Goal: Information Seeking & Learning: Learn about a topic

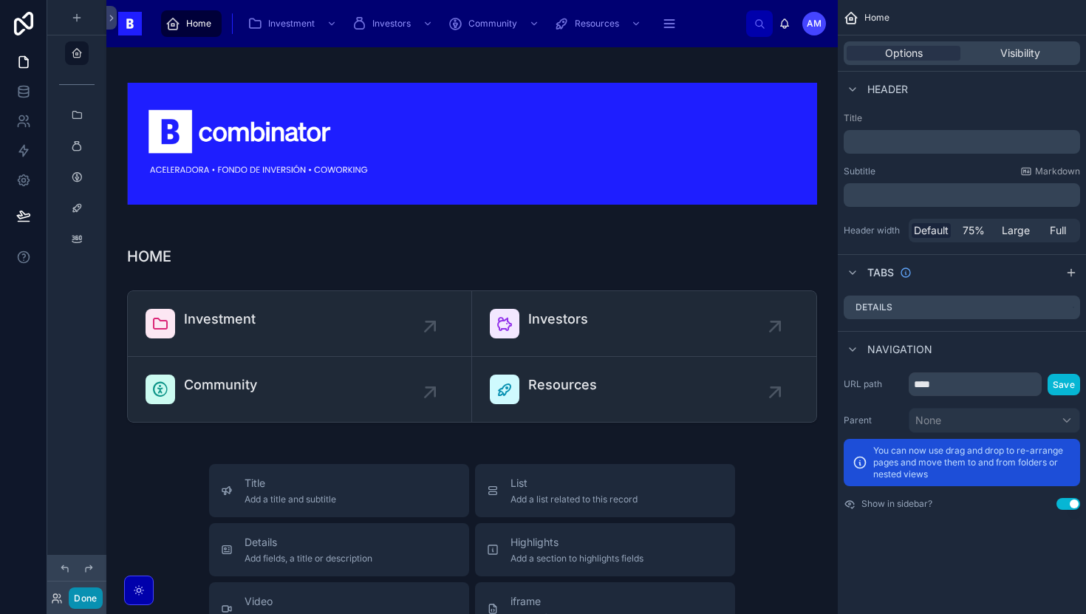
click at [77, 603] on button "Done" at bounding box center [85, 597] width 33 height 21
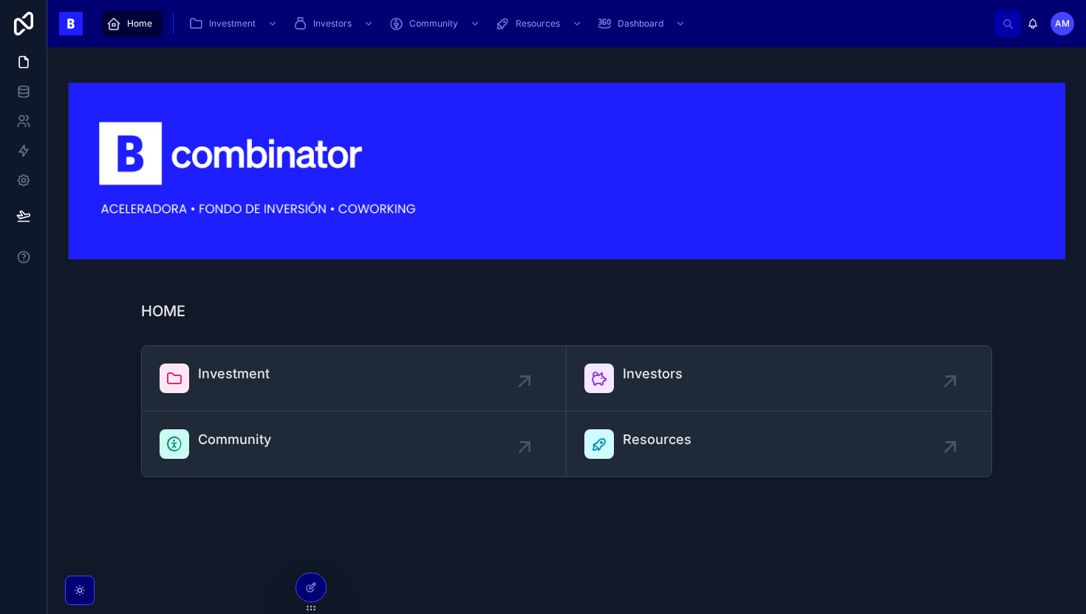
click at [134, 24] on span "Home" at bounding box center [139, 24] width 25 height 12
click at [308, 356] on link "Investment" at bounding box center [354, 379] width 425 height 66
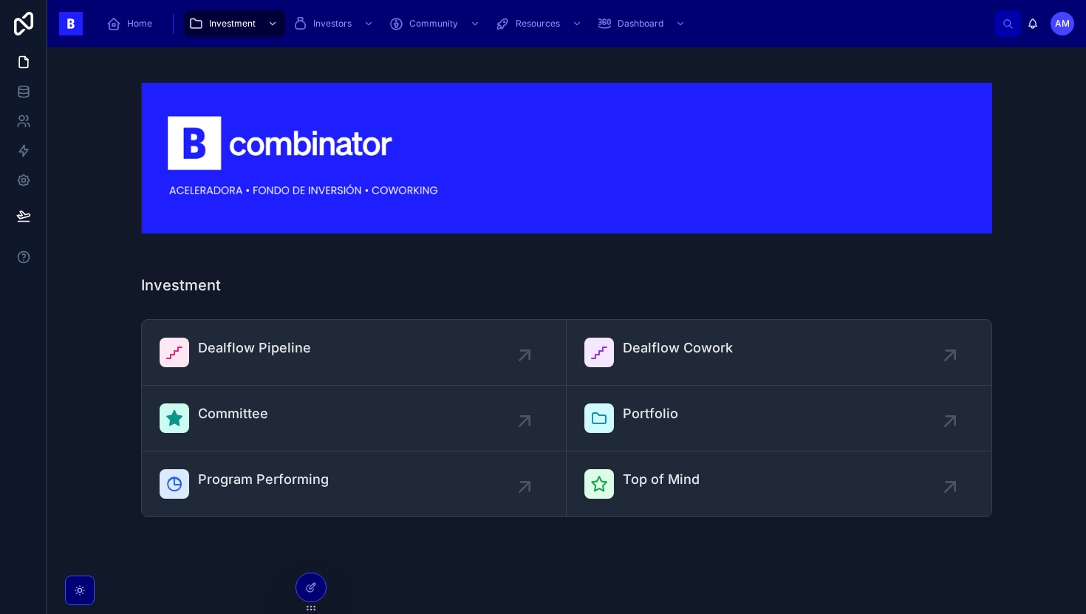
click at [252, 38] on div "Home Investment Investors Community Resources Dashboard" at bounding box center [544, 23] width 899 height 32
click at [235, 21] on span "Investment" at bounding box center [232, 24] width 47 height 12
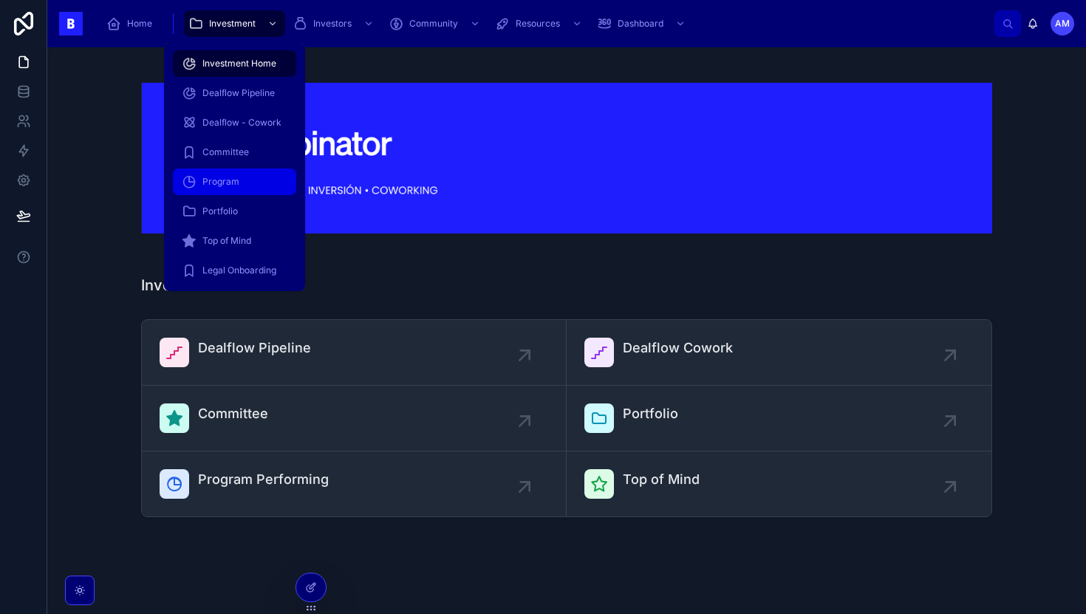
click at [219, 174] on div "Program" at bounding box center [235, 182] width 106 height 24
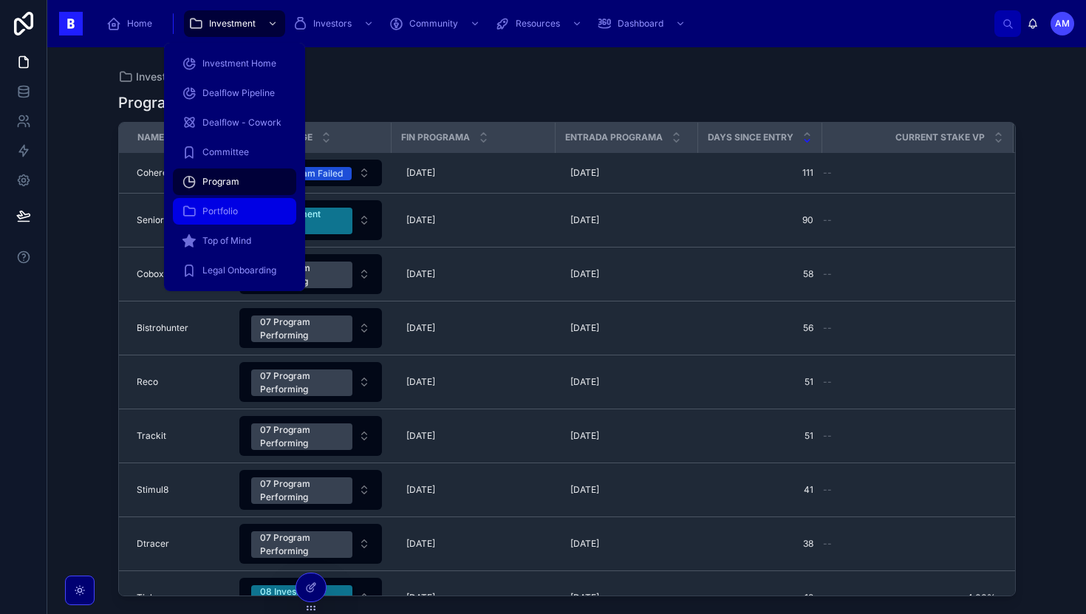
click at [240, 210] on div "Portfolio" at bounding box center [235, 211] width 106 height 24
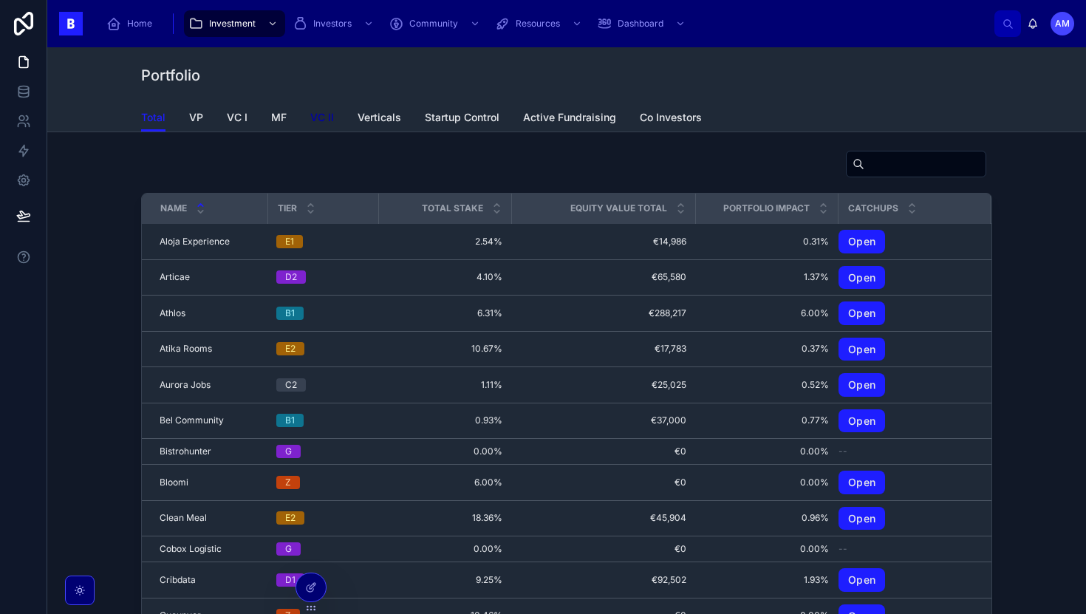
click at [321, 120] on span "VC II" at bounding box center [322, 117] width 24 height 15
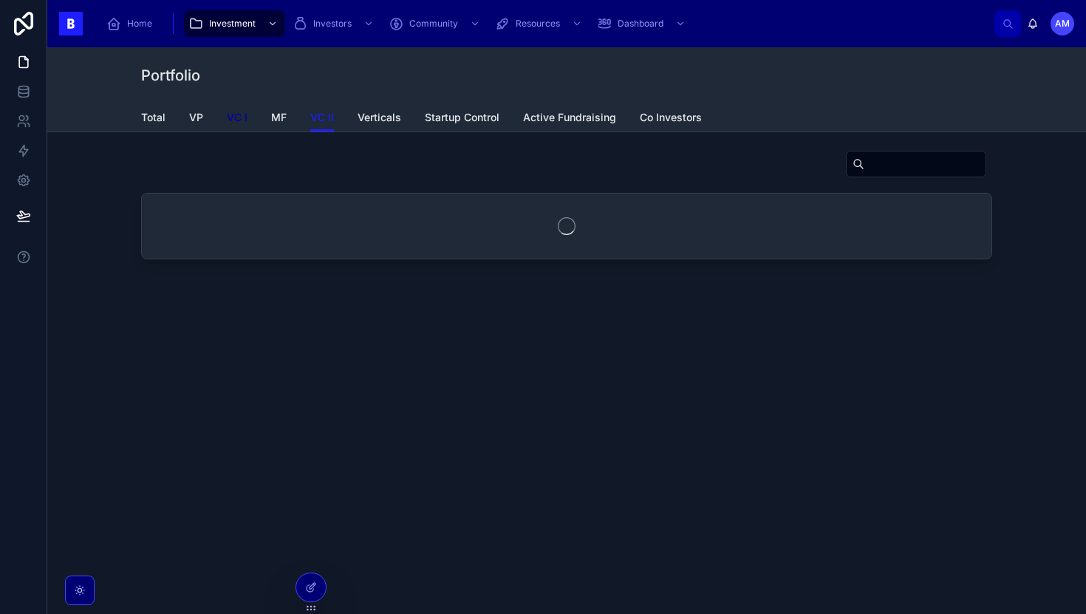
click at [240, 120] on span "VC I" at bounding box center [237, 117] width 21 height 15
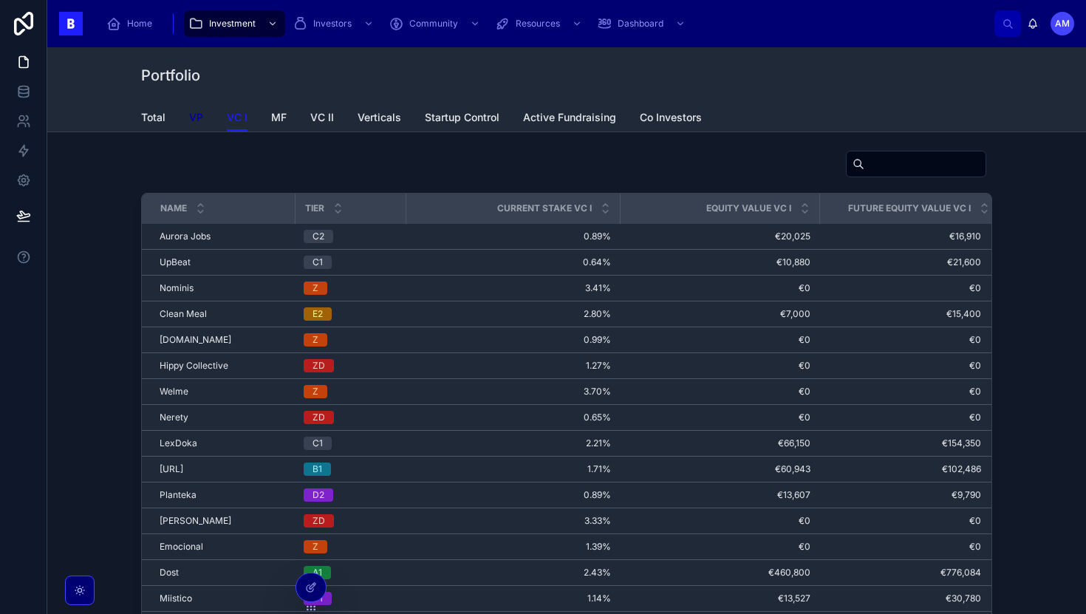
click at [189, 120] on span "VP" at bounding box center [196, 117] width 14 height 15
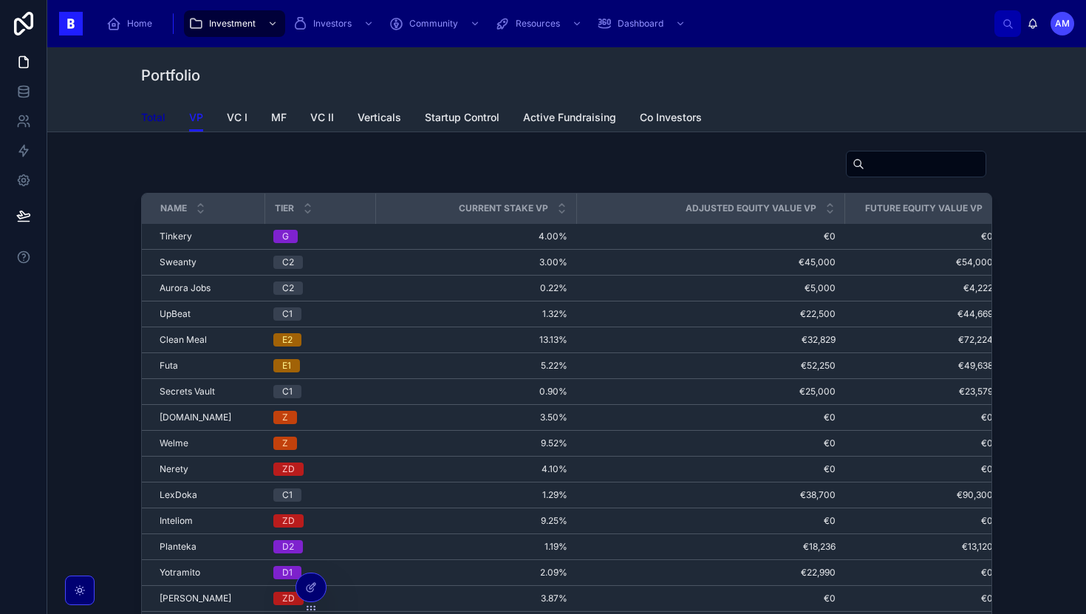
click at [160, 114] on span "Total" at bounding box center [153, 117] width 24 height 15
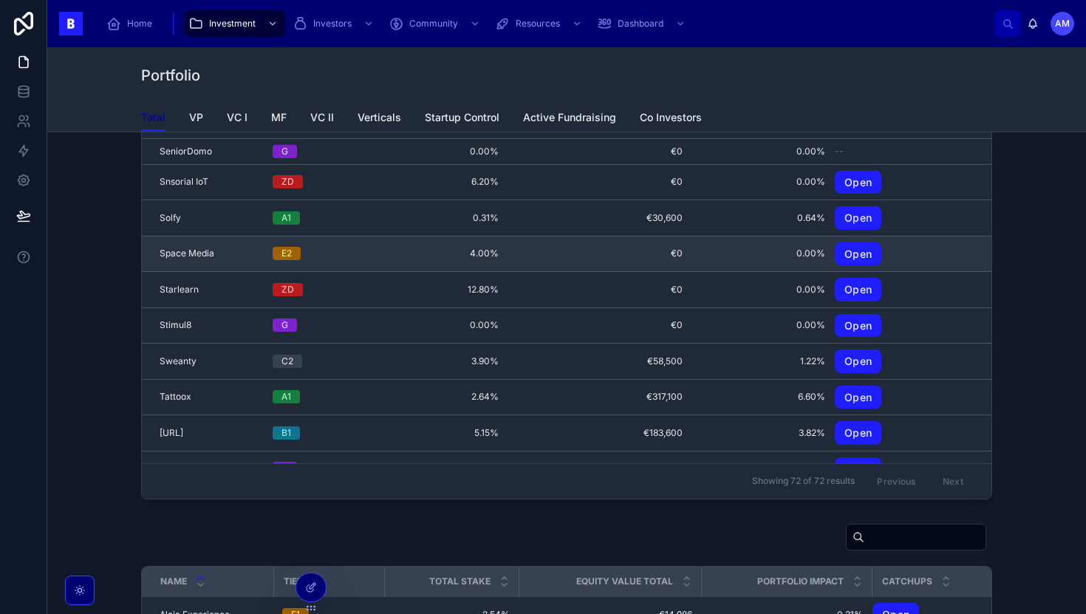
scroll to position [156, 0]
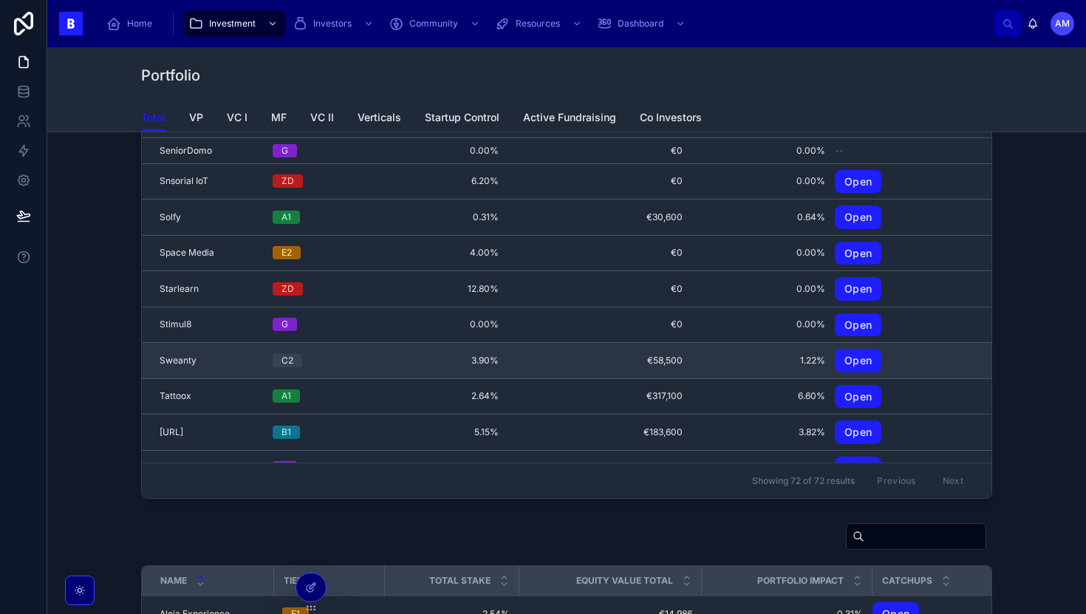
click at [181, 357] on span "Sweanty" at bounding box center [178, 360] width 37 height 12
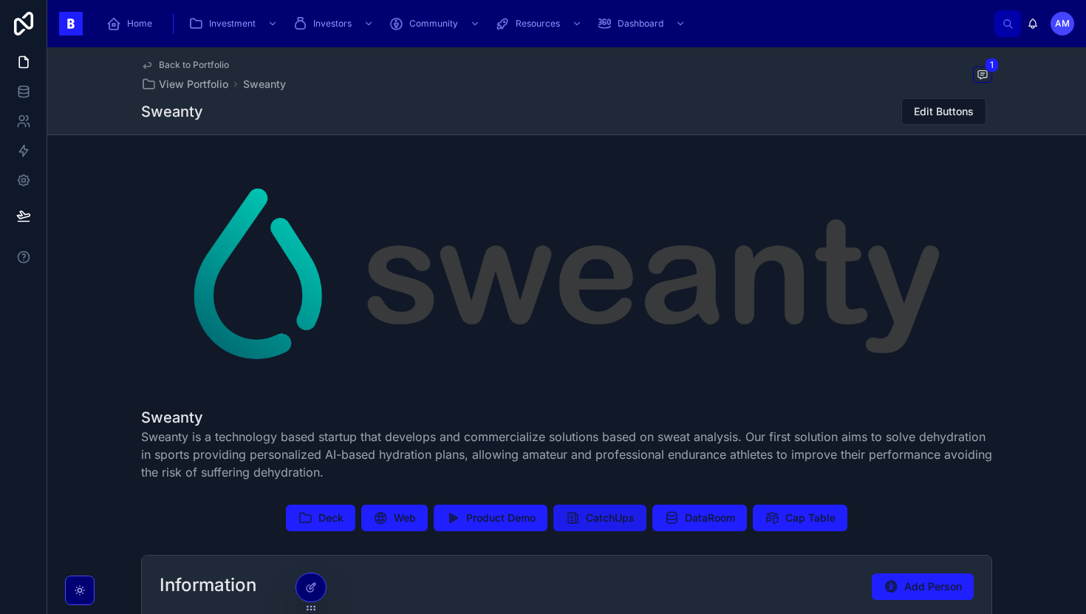
click at [619, 519] on span "CatchUps" at bounding box center [610, 517] width 49 height 15
click at [941, 116] on span "Edit Buttons" at bounding box center [944, 111] width 60 height 15
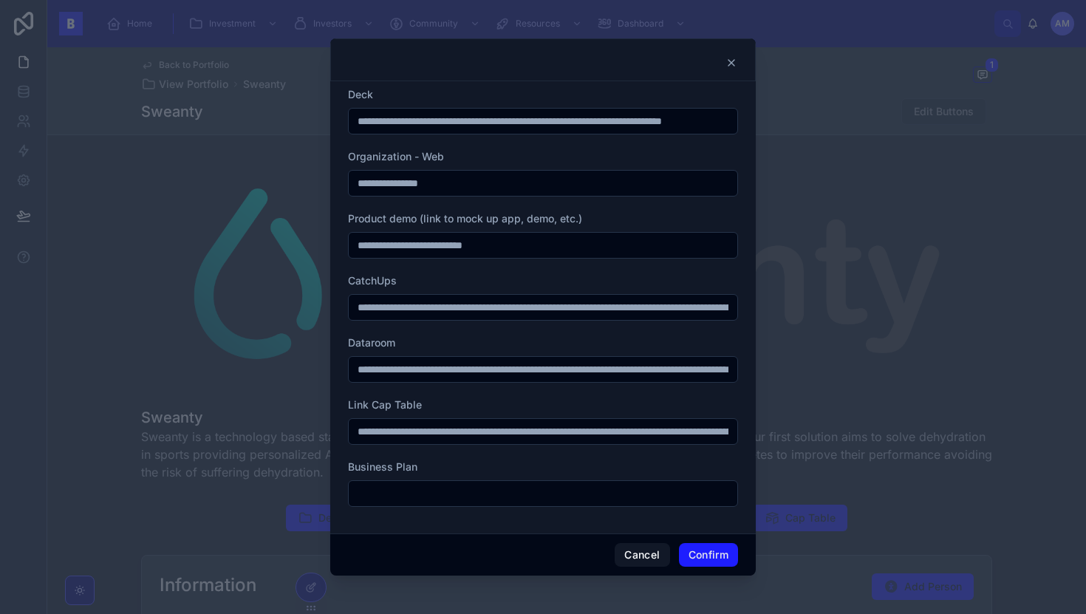
click at [443, 317] on input "**********" at bounding box center [543, 307] width 388 height 21
paste input "text"
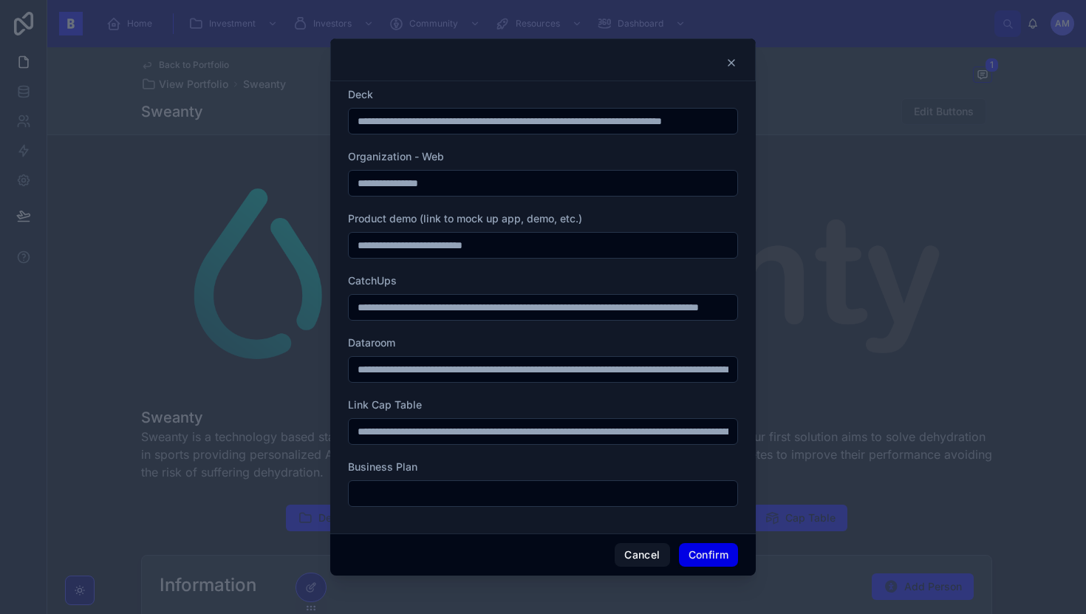
type input "**********"
click at [692, 552] on button "Confirm" at bounding box center [708, 555] width 59 height 24
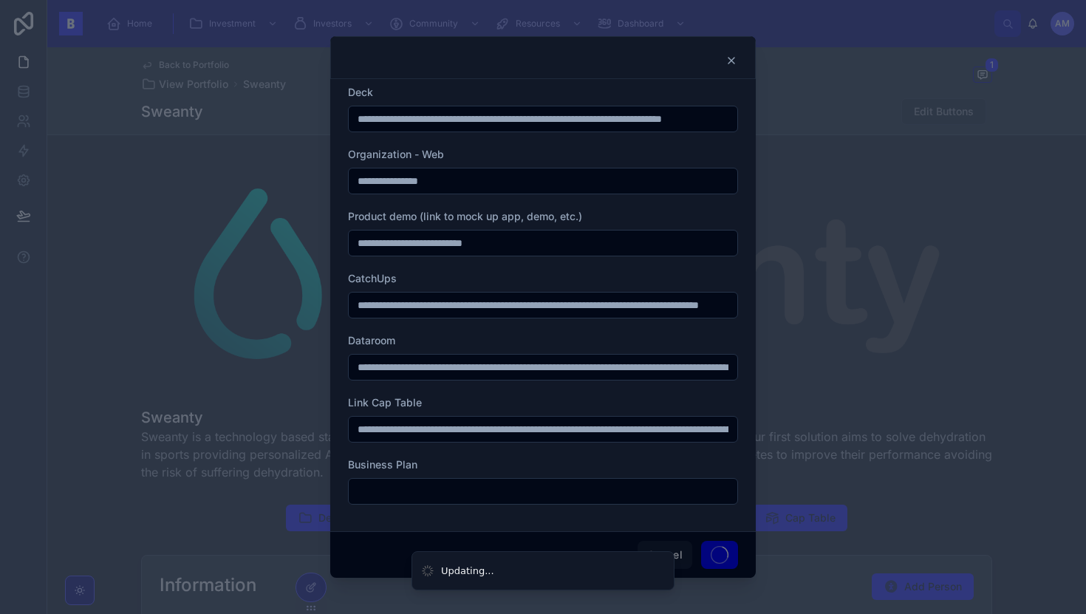
scroll to position [0, 0]
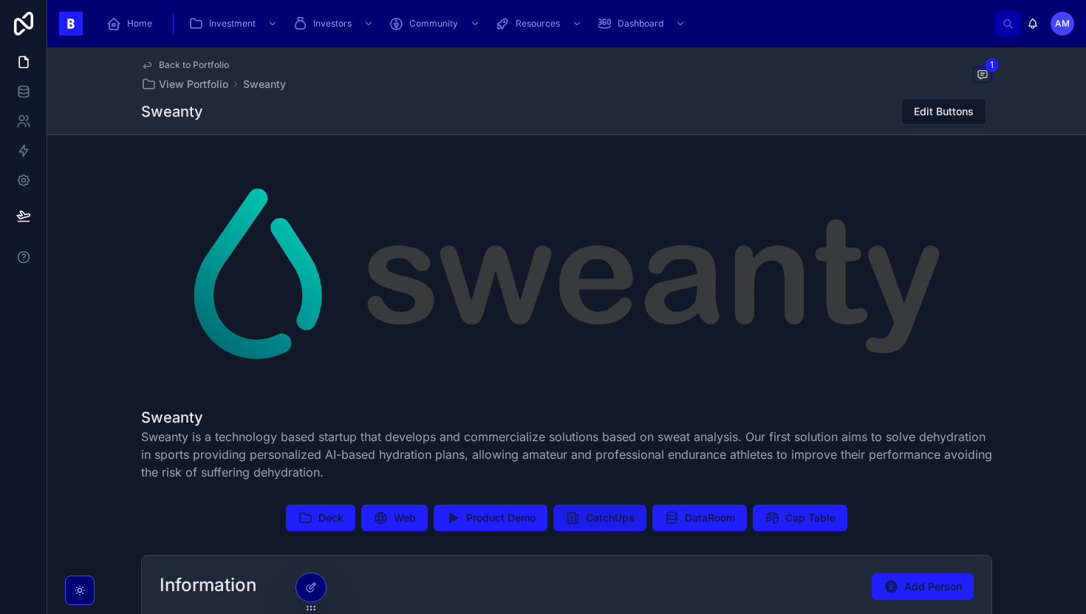
click at [607, 528] on button "CatchUps" at bounding box center [599, 517] width 93 height 27
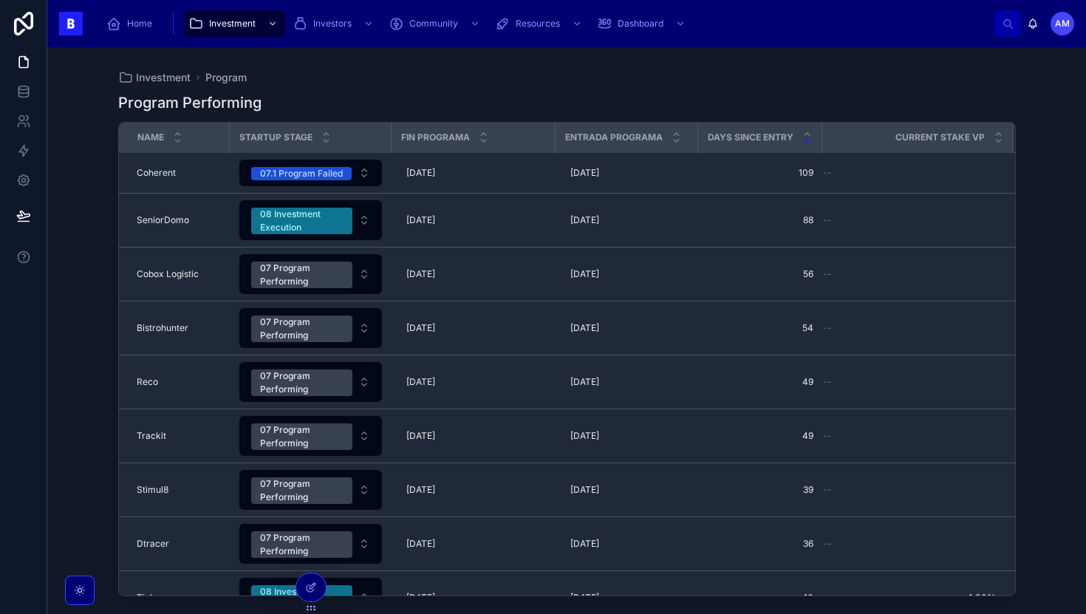
scroll to position [83, 0]
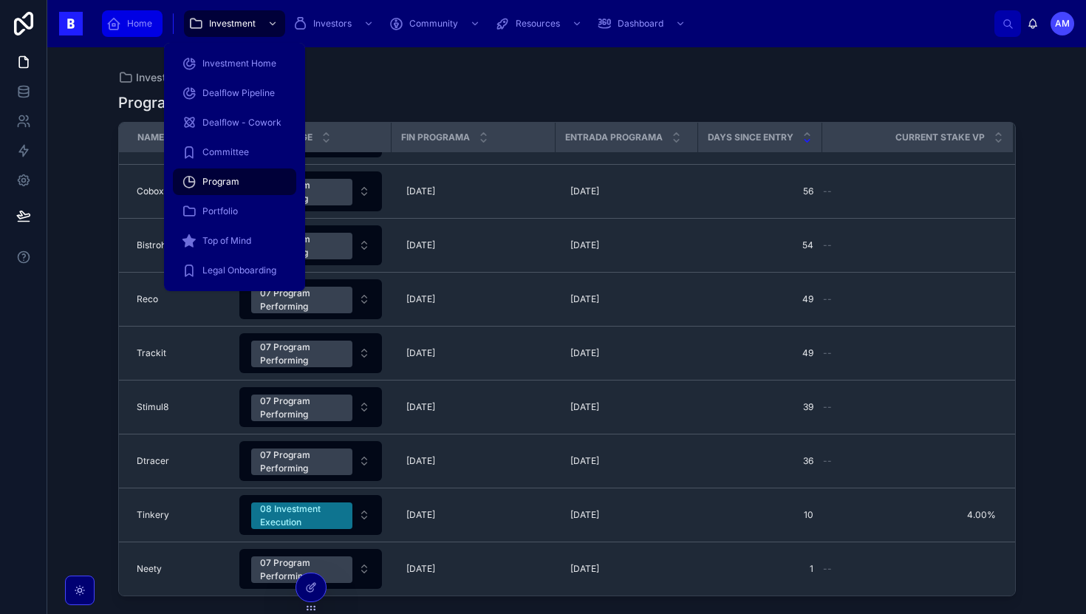
click at [142, 18] on span "Home" at bounding box center [139, 24] width 25 height 12
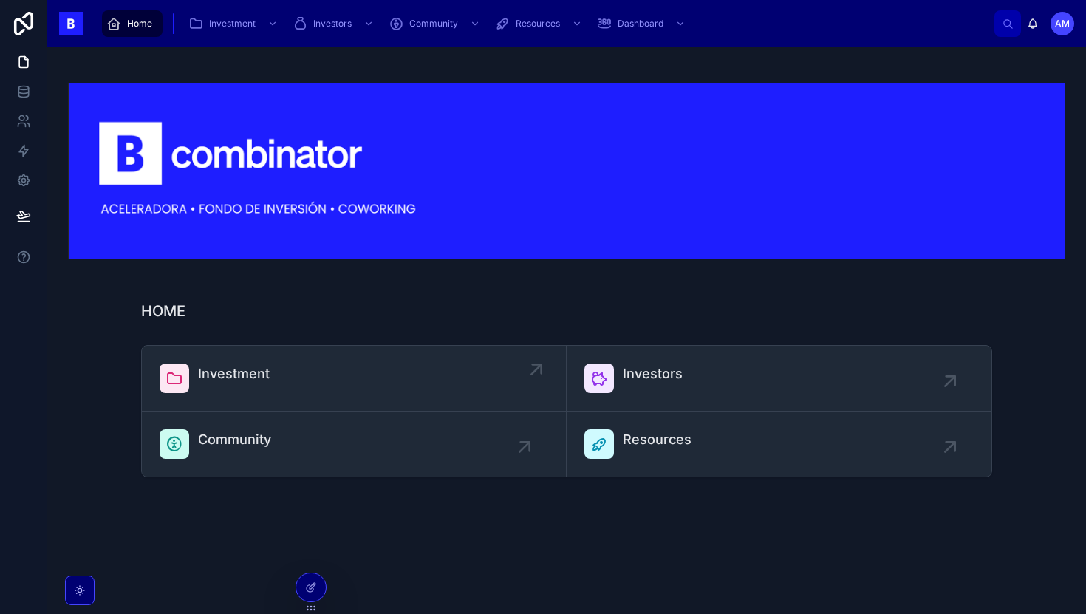
click at [250, 366] on span "Investment" at bounding box center [234, 373] width 72 height 21
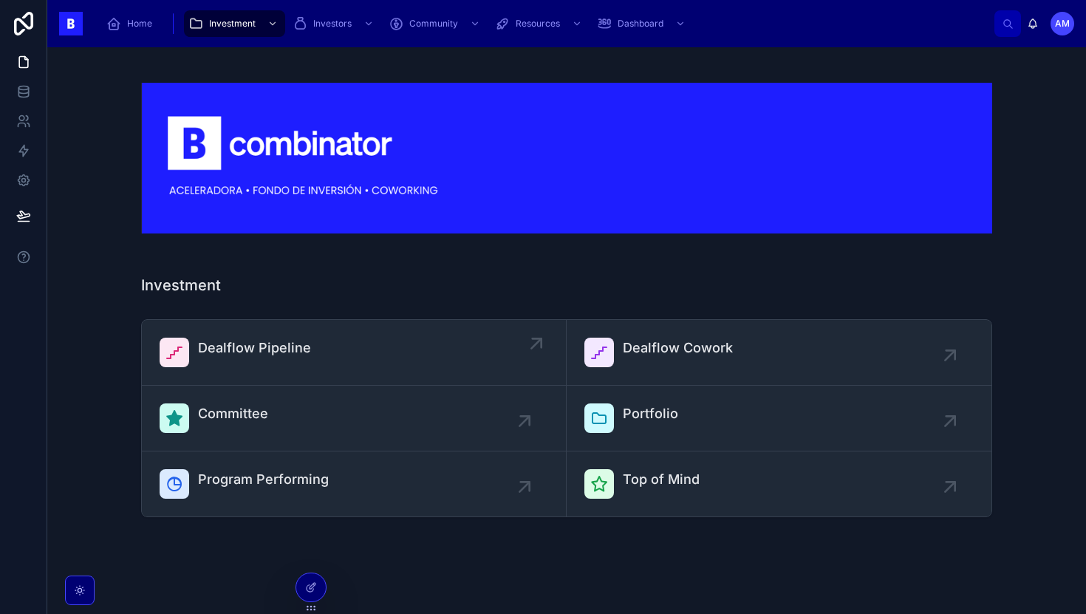
click at [248, 383] on link "Dealflow Pipeline" at bounding box center [354, 353] width 425 height 66
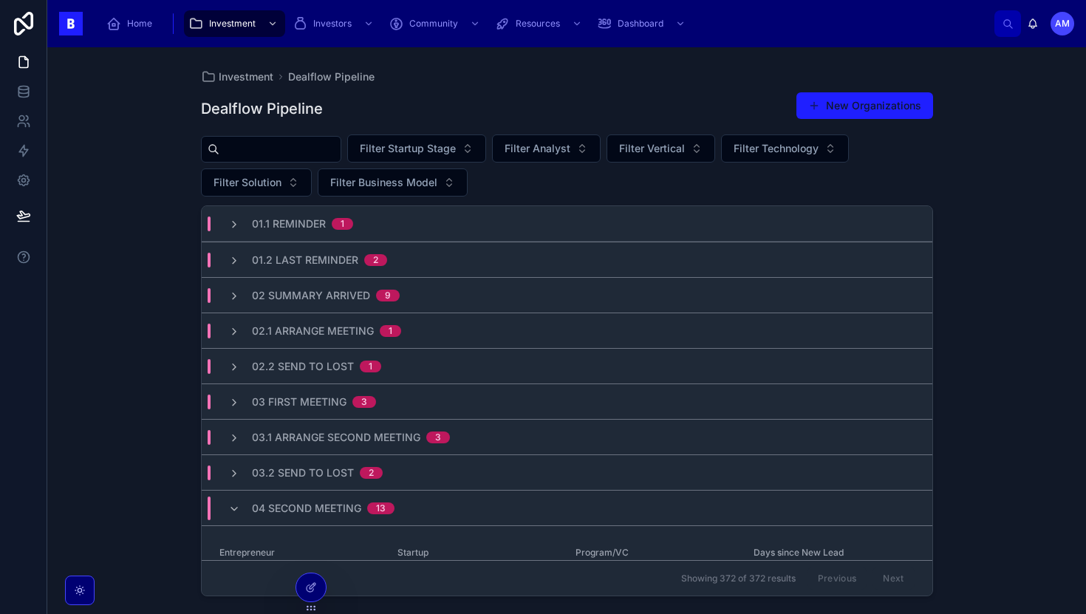
click at [298, 155] on input "text" at bounding box center [279, 149] width 121 height 21
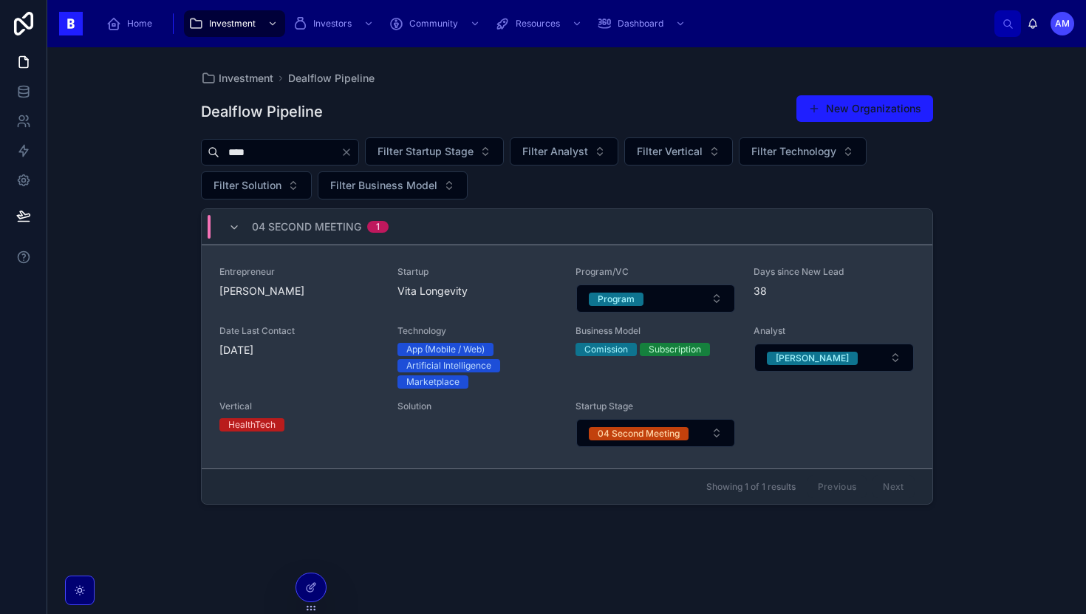
type input "****"
click at [323, 304] on div "Entrepreneur [PERSON_NAME]" at bounding box center [299, 289] width 160 height 47
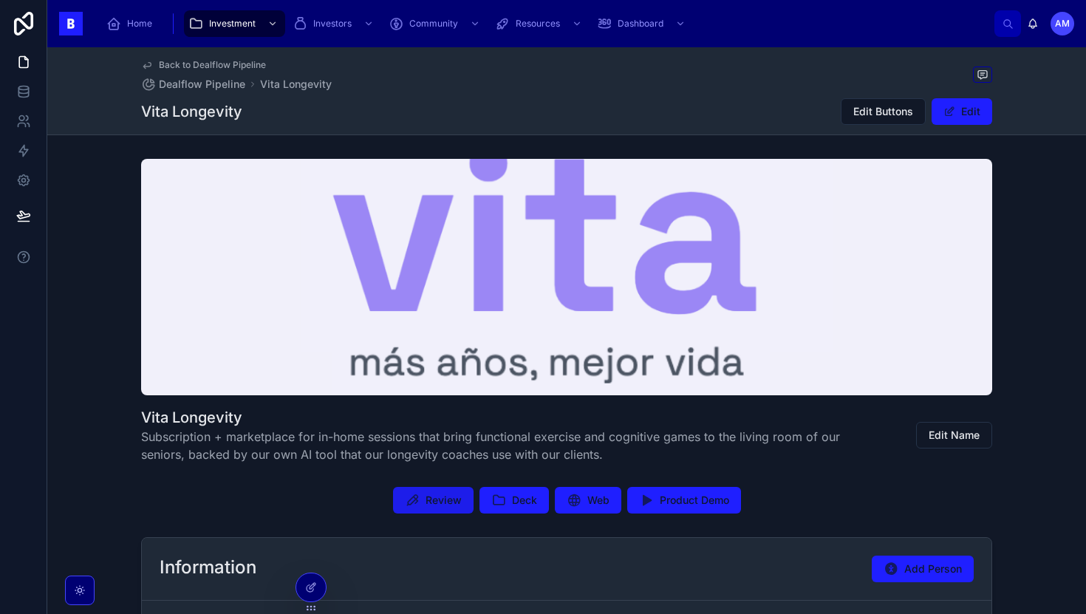
click at [428, 509] on button "Review" at bounding box center [433, 500] width 80 height 27
